Goal: Book appointment/travel/reservation

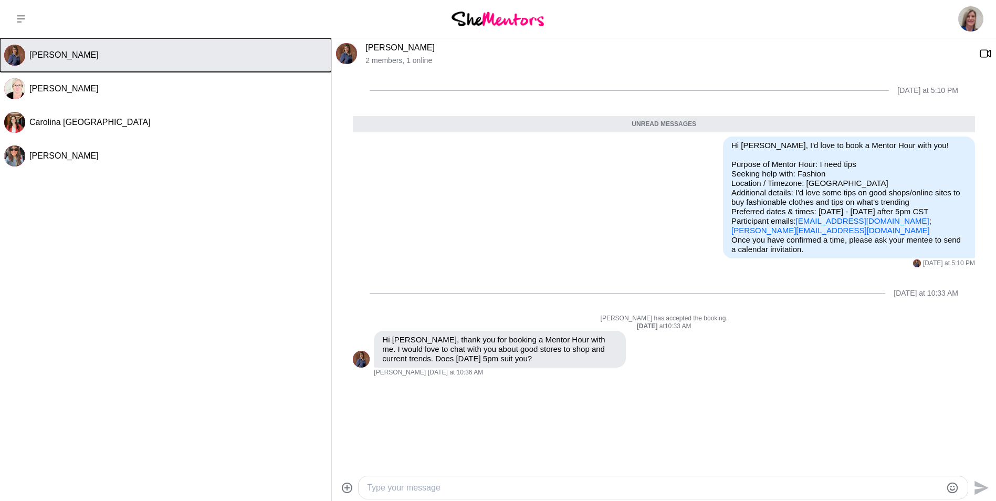
drag, startPoint x: 79, startPoint y: 57, endPoint x: 87, endPoint y: 58, distance: 7.9
click at [79, 57] on span "[PERSON_NAME]" at bounding box center [63, 54] width 69 height 9
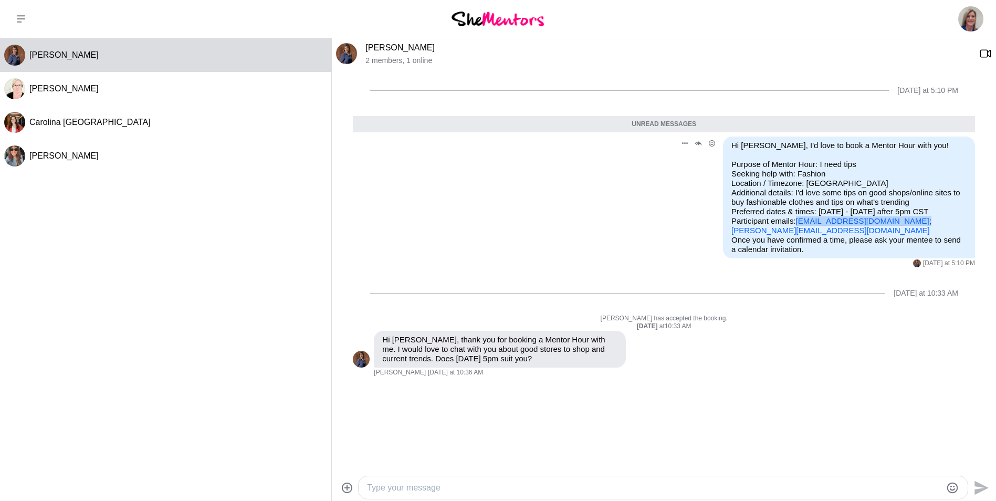
drag, startPoint x: 917, startPoint y: 221, endPoint x: 796, endPoint y: 220, distance: 120.3
click at [796, 220] on p "Purpose of Mentor Hour: I need tips Seeking help with: Fashion Location / Timez…" at bounding box center [849, 198] width 235 height 76
drag, startPoint x: 796, startPoint y: 220, endPoint x: 829, endPoint y: 221, distance: 33.1
copy p "[EMAIL_ADDRESS][DOMAIN_NAME] ;"
click at [462, 492] on textarea "Type your message" at bounding box center [654, 488] width 575 height 13
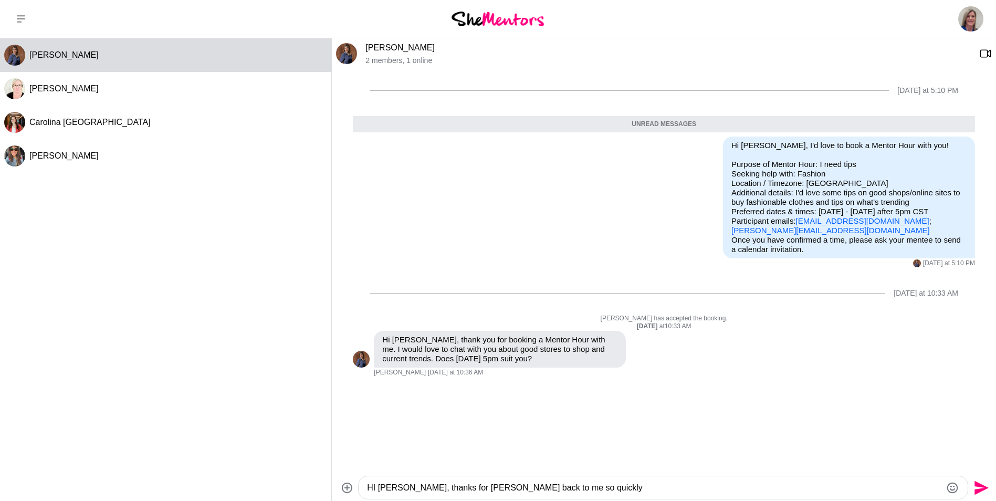
click at [375, 488] on textarea "HI [PERSON_NAME], thanks for [PERSON_NAME] back to me so quickly" at bounding box center [654, 488] width 575 height 13
click at [549, 492] on textarea "Hi [PERSON_NAME], thanks for [PERSON_NAME] back to me so quickly" at bounding box center [654, 488] width 575 height 13
click at [464, 485] on textarea "Hi [PERSON_NAME], thanks for [PERSON_NAME] back to me so quickly" at bounding box center [654, 488] width 575 height 13
drag, startPoint x: 459, startPoint y: 488, endPoint x: 464, endPoint y: 487, distance: 5.3
click at [464, 487] on textarea "Hi [PERSON_NAME], thanks for [PERSON_NAME] back to me so quickly" at bounding box center [654, 488] width 575 height 13
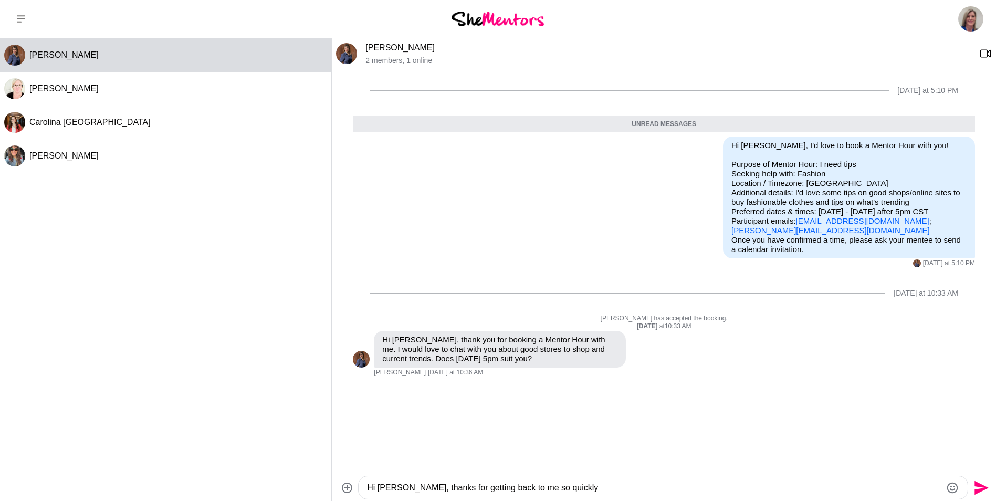
click at [552, 492] on textarea "Hi [PERSON_NAME], thanks for getting back to me so quickly" at bounding box center [654, 488] width 575 height 13
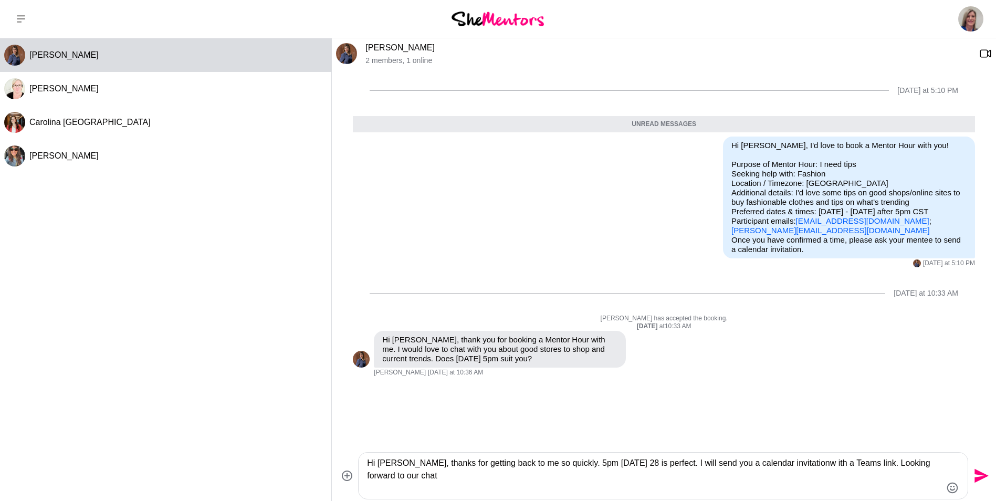
type textarea "Hi [PERSON_NAME], thanks for getting back to me so quickly. 5pm [DATE] 28 is pe…"
click at [977, 475] on icon "Send" at bounding box center [980, 476] width 17 height 17
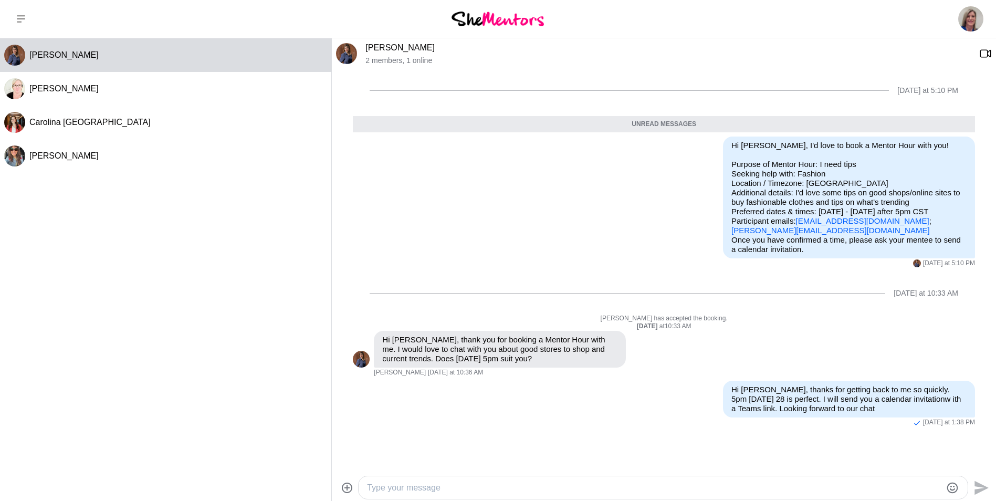
click at [490, 17] on img at bounding box center [498, 19] width 92 height 14
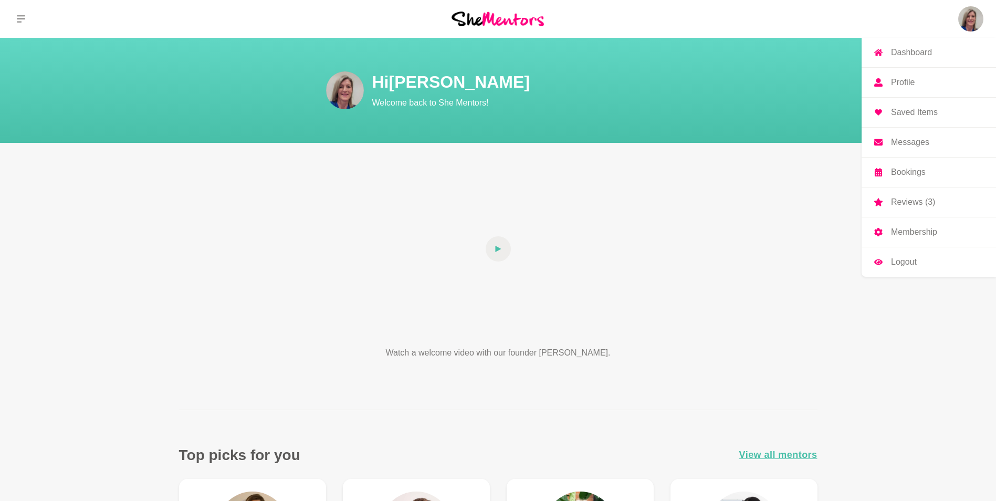
click at [972, 16] on img at bounding box center [971, 18] width 25 height 25
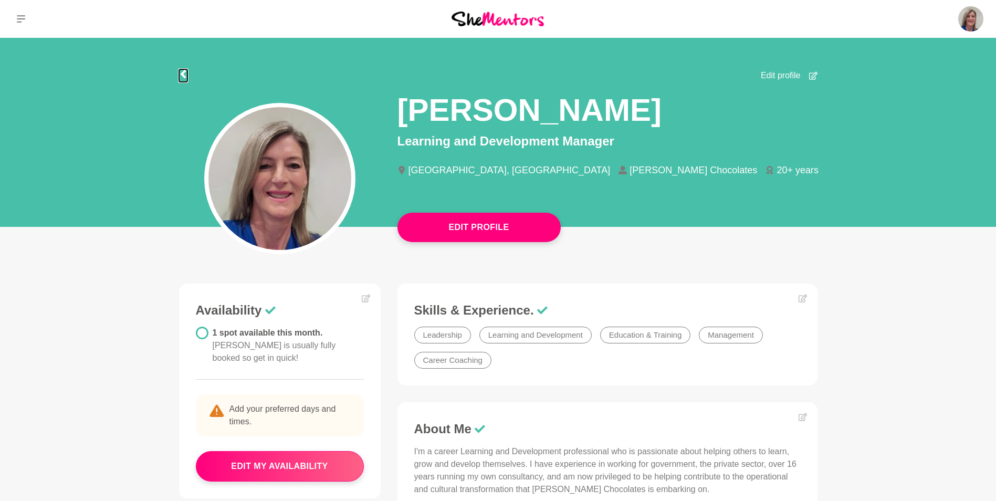
click at [186, 71] on icon at bounding box center [183, 74] width 8 height 8
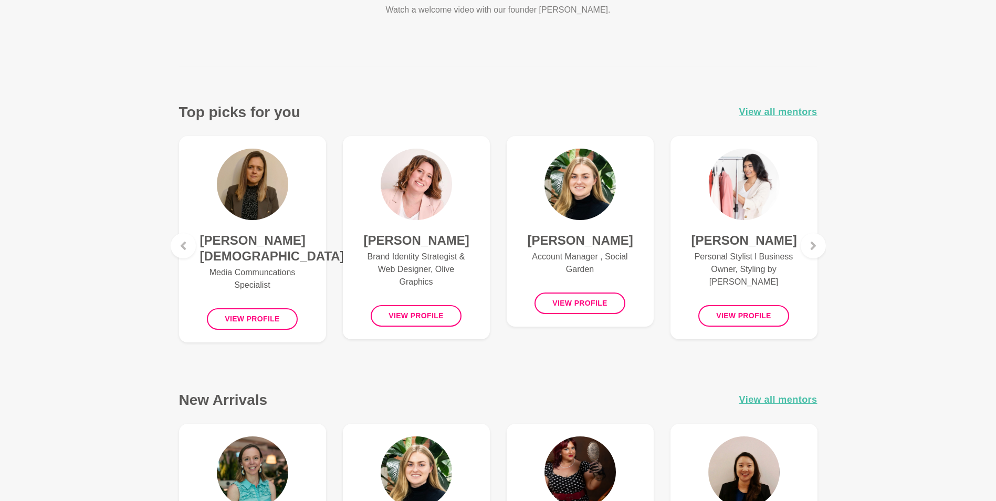
scroll to position [368, 0]
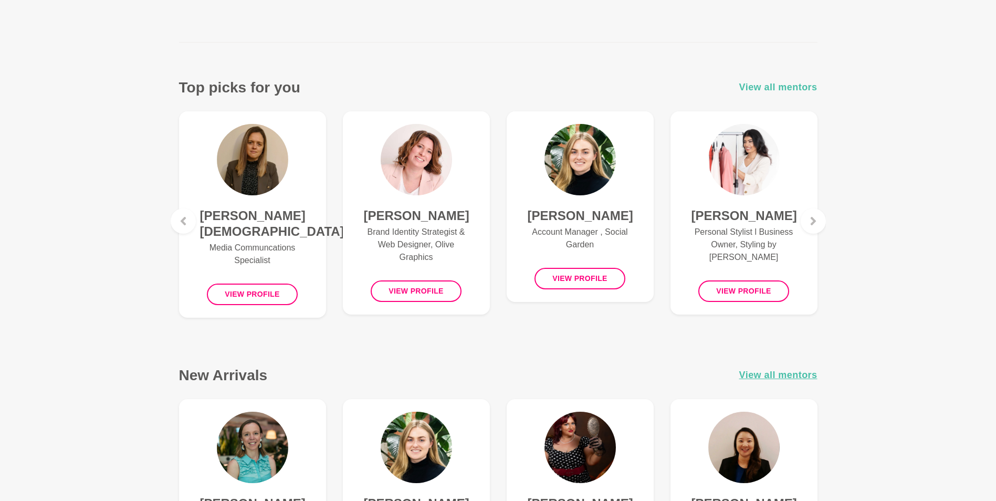
click at [773, 88] on span "View all mentors" at bounding box center [779, 87] width 78 height 15
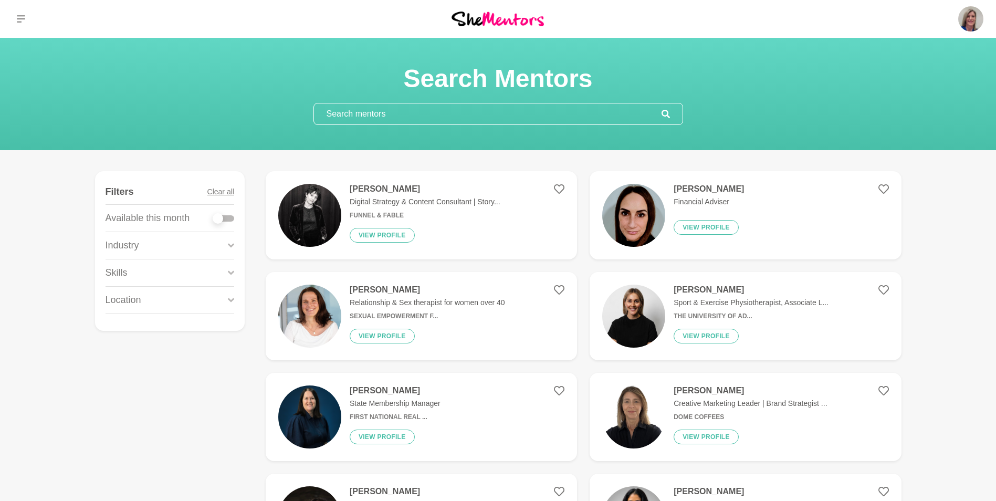
click at [230, 220] on div at bounding box center [223, 218] width 21 height 6
checkbox input "true"
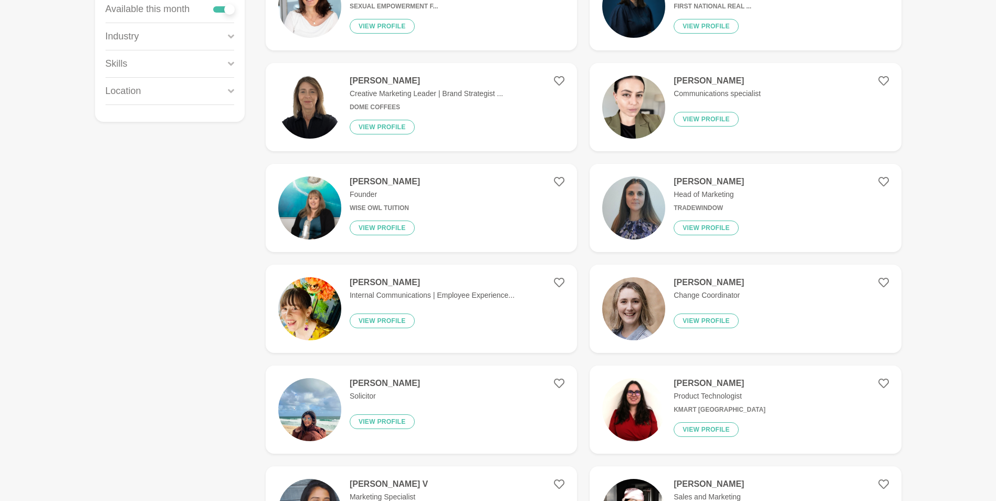
scroll to position [210, 0]
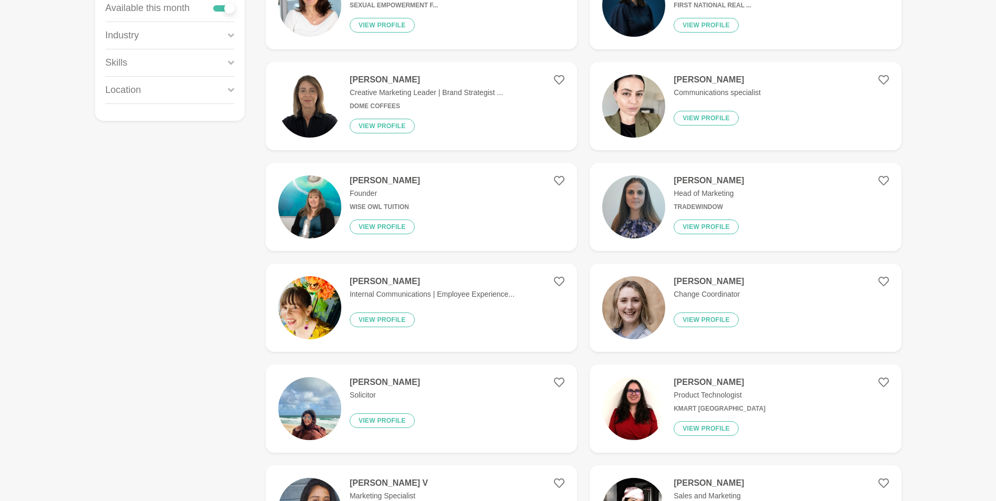
click at [376, 180] on h4 "[PERSON_NAME]" at bounding box center [385, 180] width 70 height 11
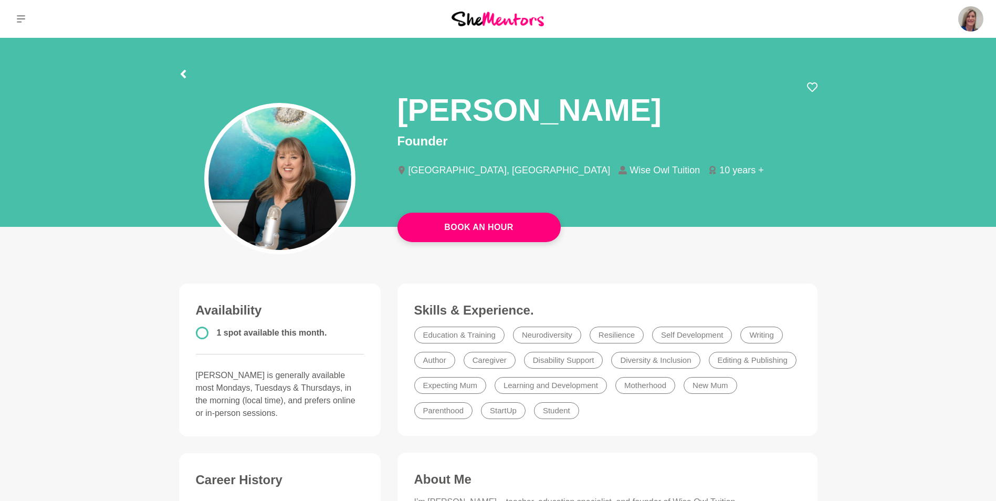
click at [466, 18] on img at bounding box center [498, 19] width 92 height 14
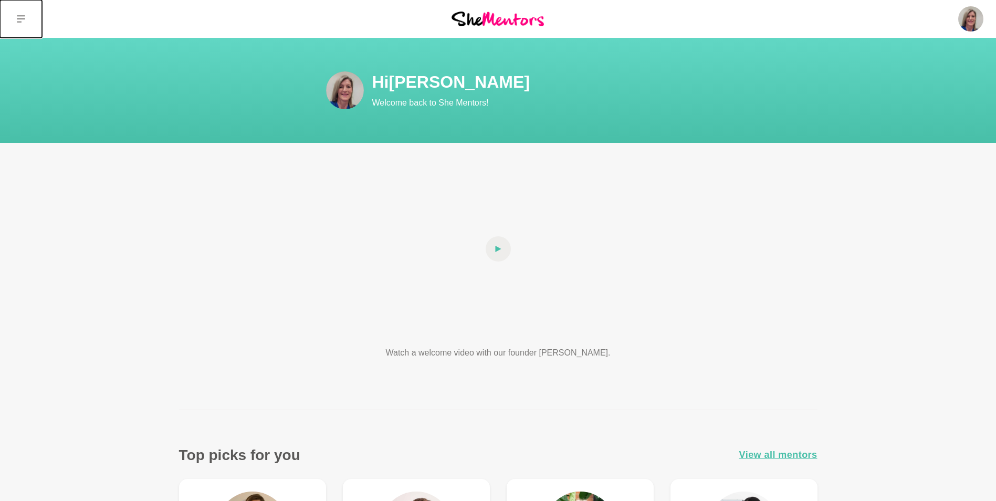
click at [22, 18] on icon at bounding box center [21, 18] width 8 height 7
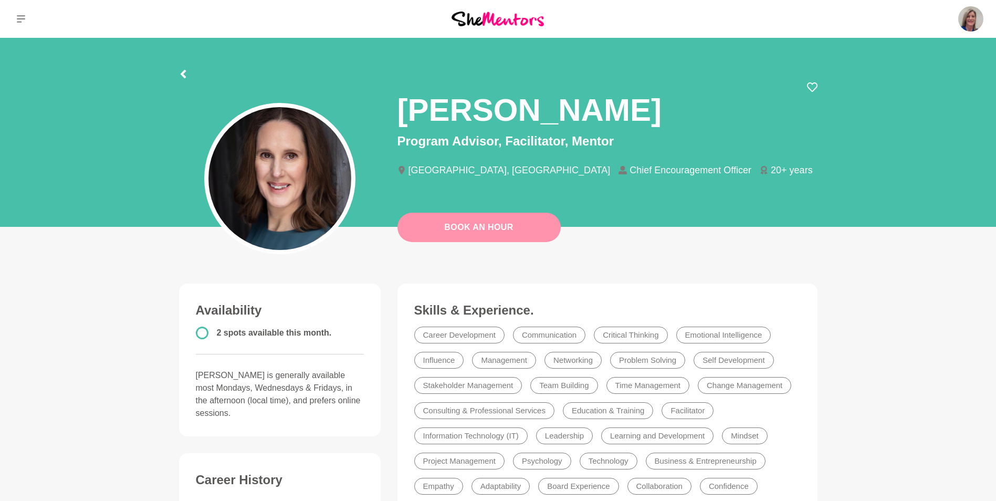
click at [476, 229] on link "Book An Hour" at bounding box center [479, 227] width 163 height 29
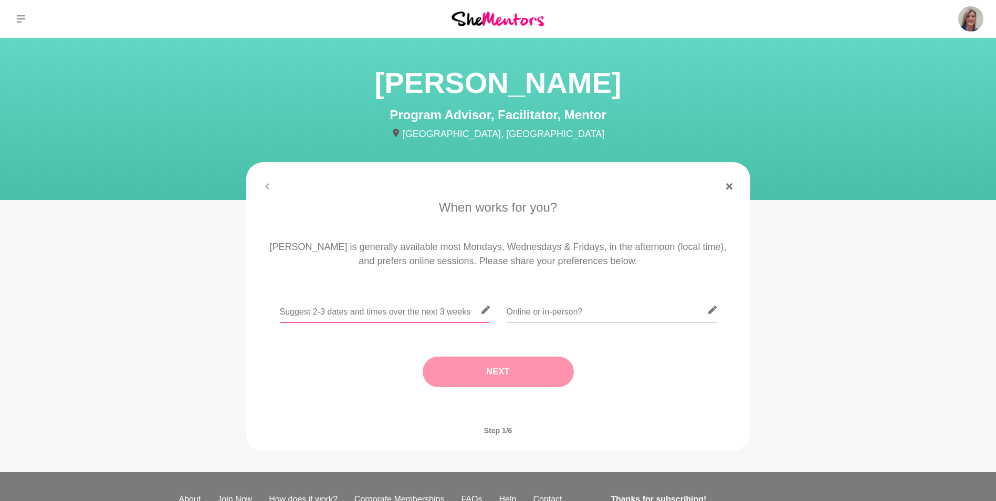
click at [323, 310] on input "text" at bounding box center [385, 310] width 210 height 26
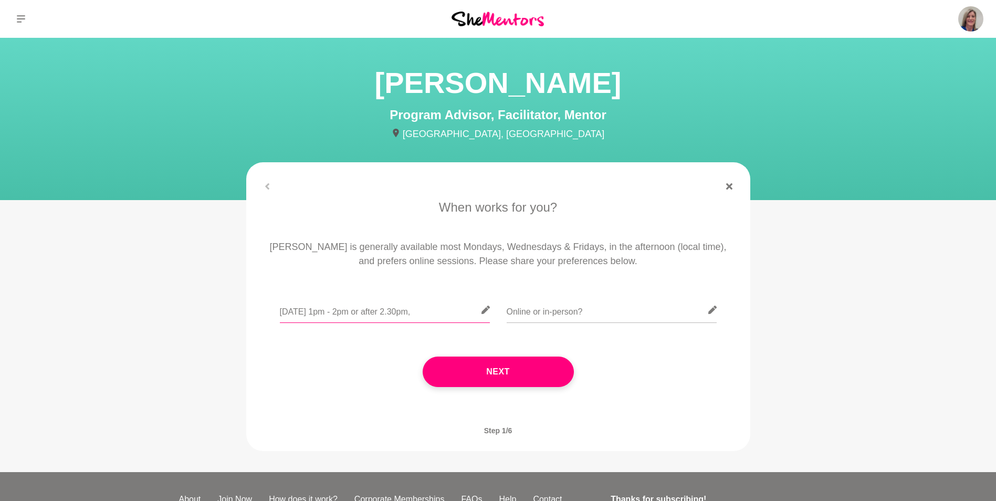
click at [413, 314] on input "25 Aug 1pm - 2pm or after 2.30pm," at bounding box center [385, 310] width 210 height 26
type input "25 Aug 1pm - 2pm or after 2.30pm, Tues 26 anytime after 12."
click at [571, 317] on input "text" at bounding box center [612, 310] width 210 height 26
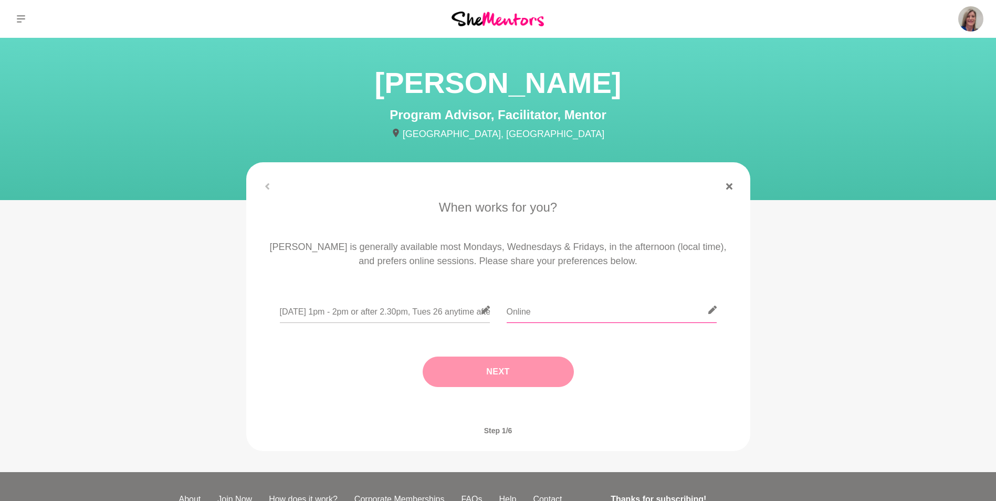
type input "Online"
click at [494, 367] on button "Next" at bounding box center [498, 372] width 151 height 30
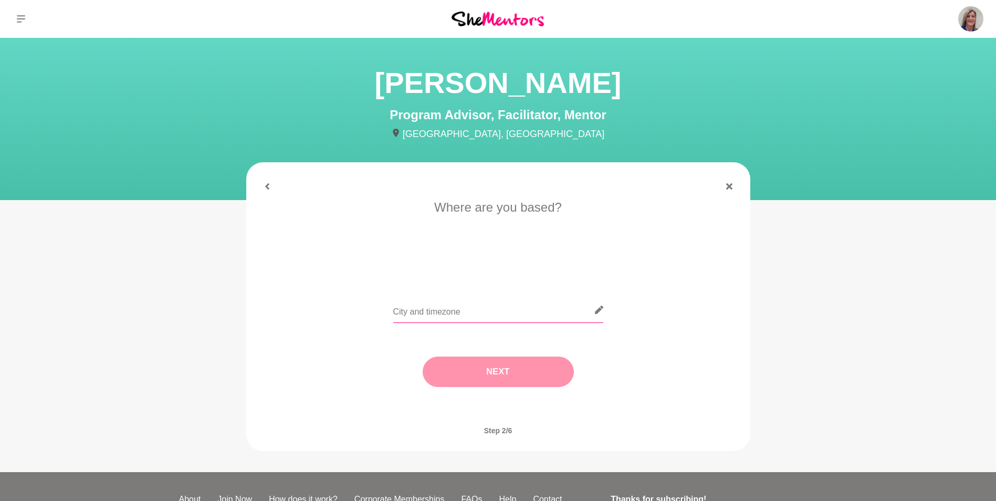
click at [451, 317] on input "text" at bounding box center [498, 310] width 210 height 26
type input "[GEOGRAPHIC_DATA]"
click at [490, 373] on button "Next" at bounding box center [498, 372] width 151 height 30
click at [408, 311] on input "text" at bounding box center [498, 310] width 210 height 26
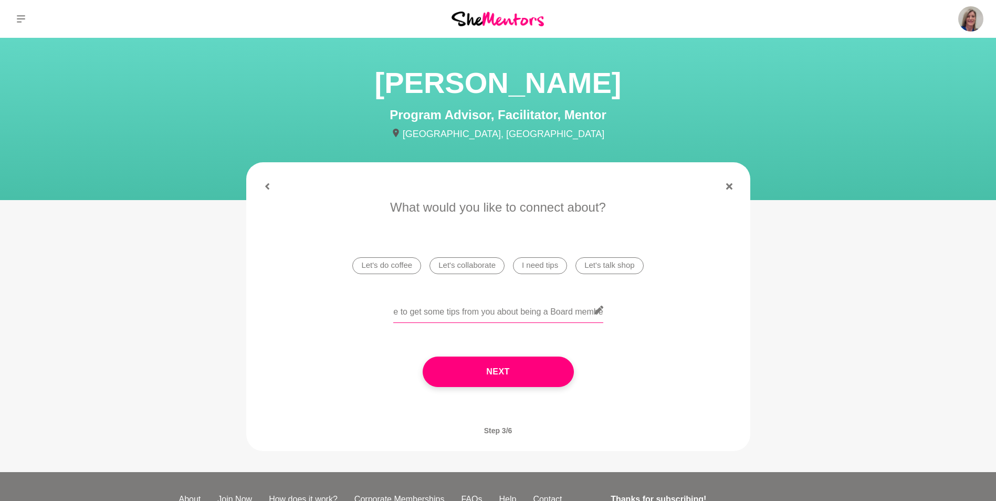
scroll to position [0, 16]
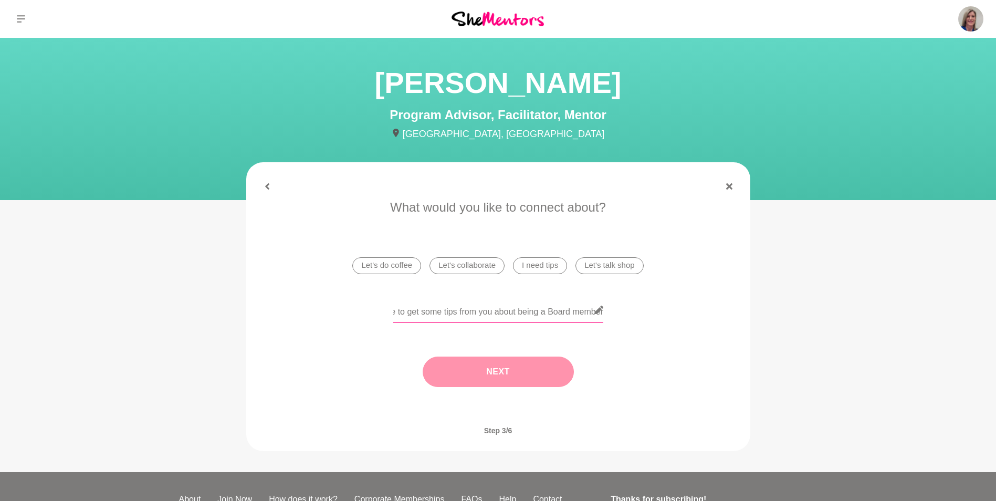
type input "Love to get some tips from you about being a Board member"
click at [513, 373] on button "Next" at bounding box center [498, 372] width 151 height 30
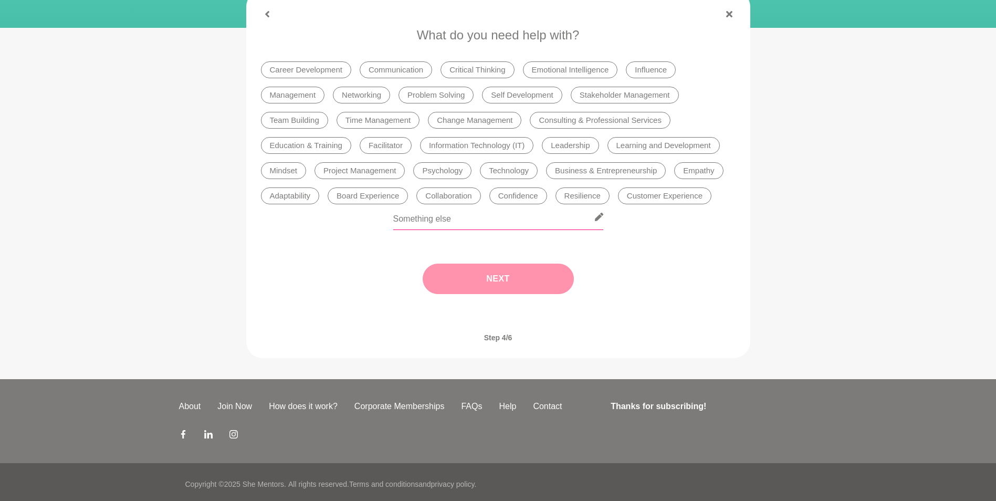
scroll to position [176, 0]
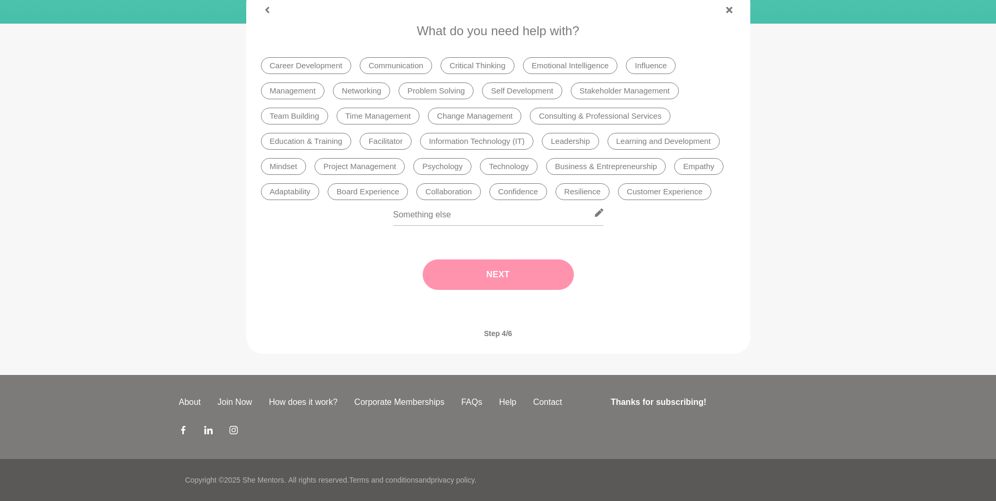
click at [377, 192] on li "Board Experience" at bounding box center [368, 191] width 80 height 17
click at [487, 269] on button "Next" at bounding box center [498, 274] width 151 height 30
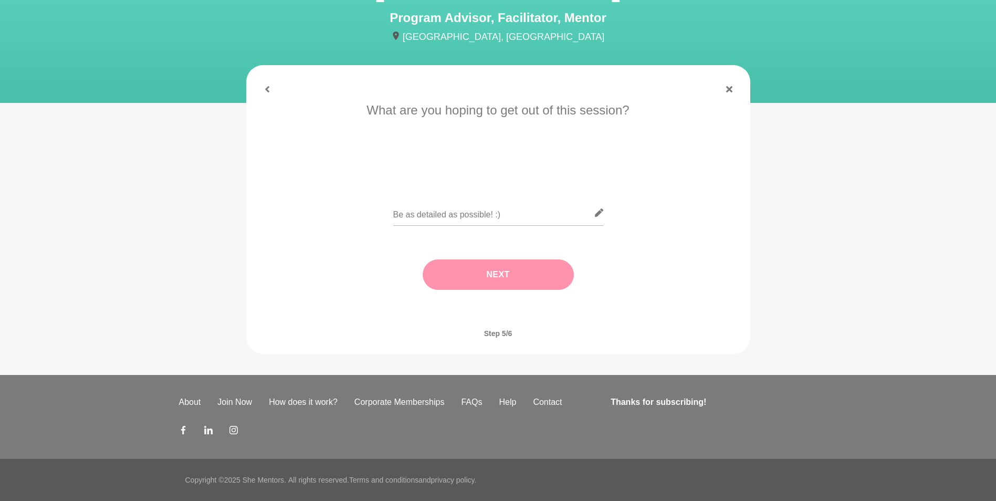
scroll to position [97, 0]
click at [451, 213] on input "text" at bounding box center [498, 213] width 210 height 26
type input "Tips"
click at [494, 279] on button "Next" at bounding box center [498, 274] width 151 height 30
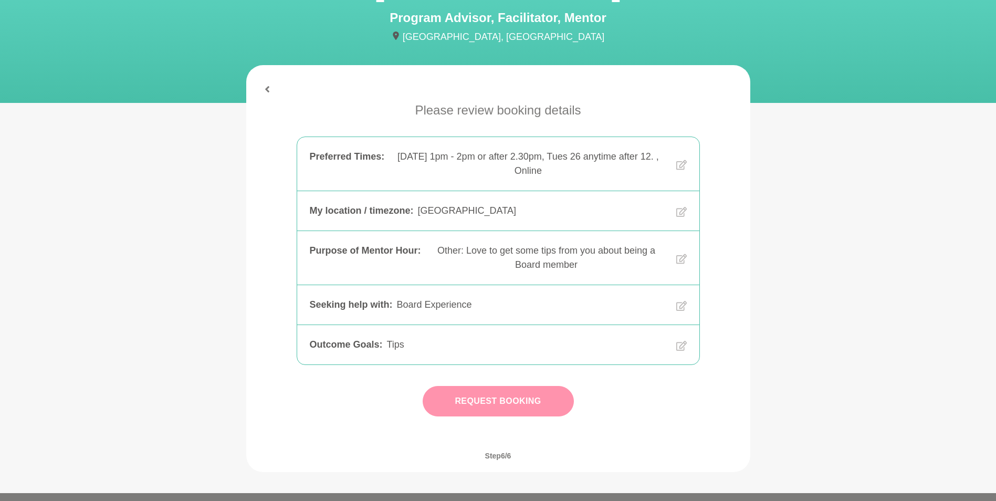
click at [500, 404] on button "Request Booking" at bounding box center [498, 401] width 151 height 30
